Goal: Transaction & Acquisition: Obtain resource

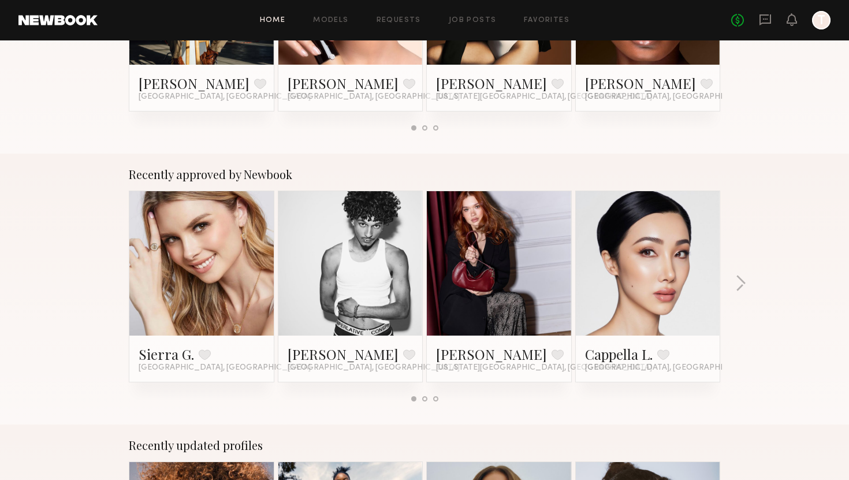
scroll to position [341, 0]
click at [364, 259] on link at bounding box center [350, 263] width 70 height 144
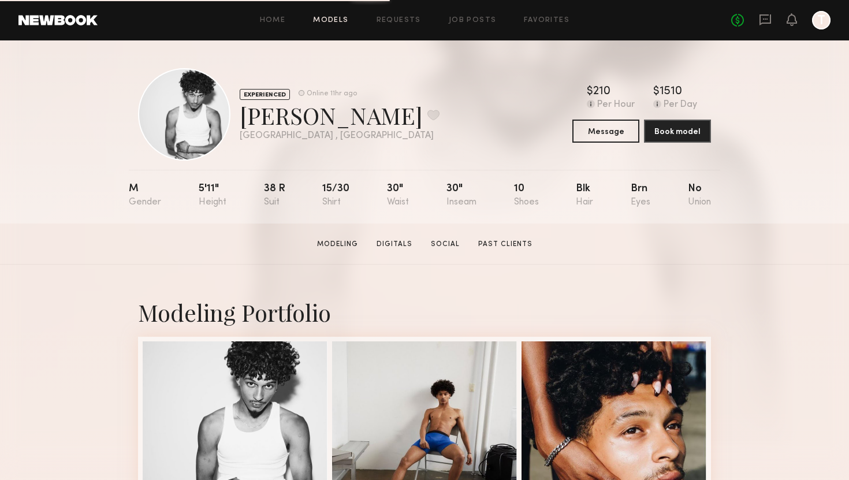
click at [341, 21] on link "Models" at bounding box center [330, 21] width 35 height 8
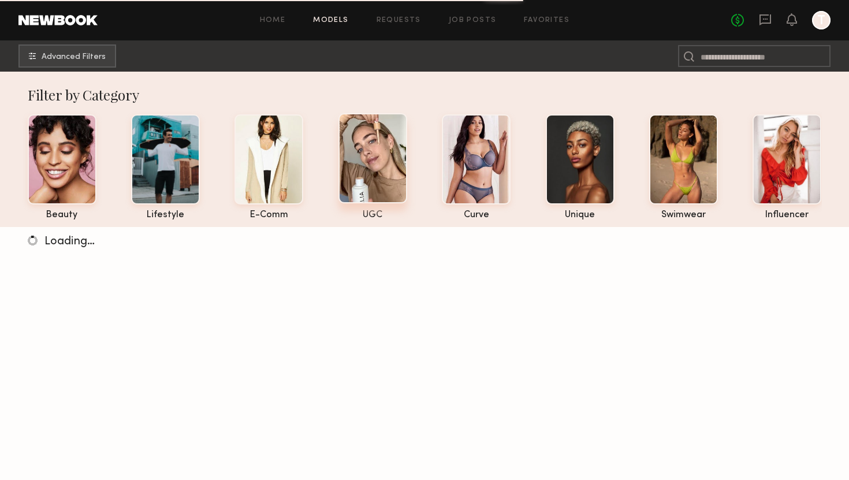
click at [374, 180] on div at bounding box center [373, 158] width 69 height 90
